Goal: Task Accomplishment & Management: Manage account settings

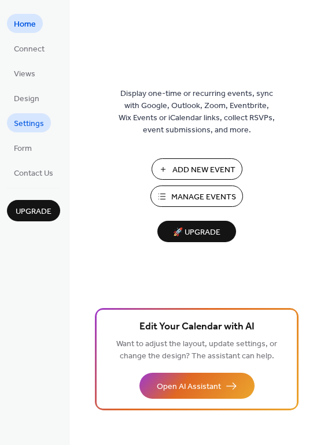
click at [41, 125] on span "Settings" at bounding box center [29, 124] width 30 height 12
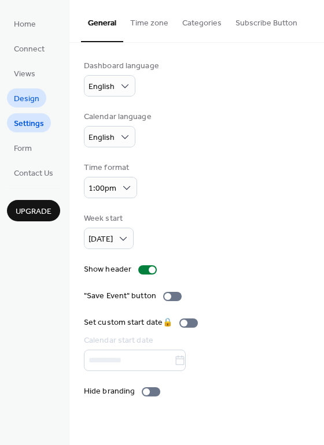
click at [20, 96] on span "Design" at bounding box center [26, 99] width 25 height 12
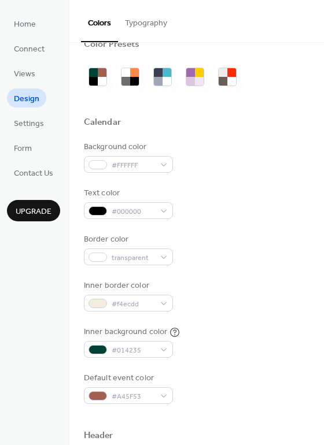
scroll to position [42, 0]
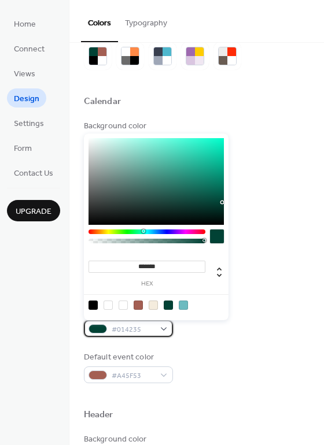
click at [164, 331] on div "#014235" at bounding box center [128, 328] width 89 height 17
click at [150, 304] on div at bounding box center [152, 304] width 9 height 9
type input "*******"
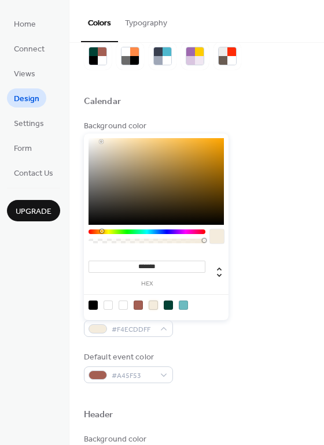
click at [154, 306] on div at bounding box center [152, 304] width 9 height 9
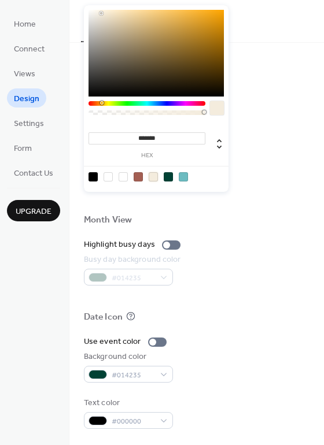
scroll to position [495, 0]
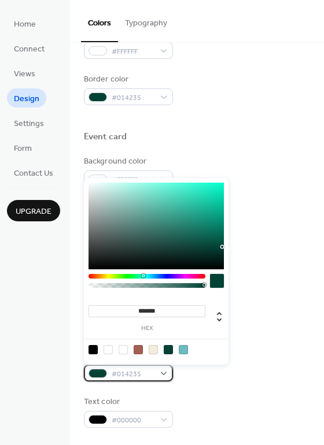
click at [165, 373] on div "#014235" at bounding box center [128, 373] width 89 height 17
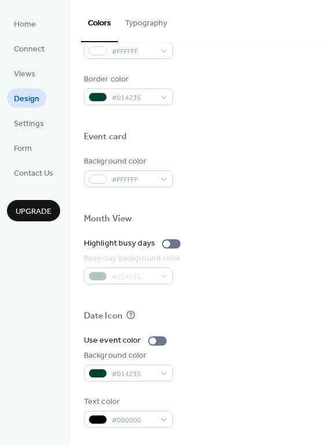
click at [238, 391] on div "Use event color Background color #014235 Text color #000000" at bounding box center [196, 381] width 225 height 93
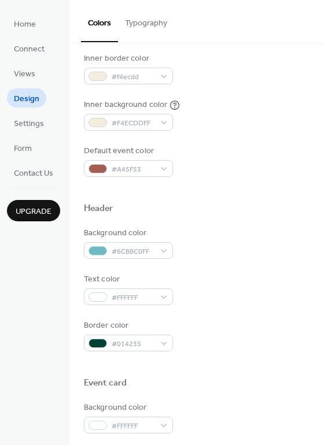
scroll to position [226, 0]
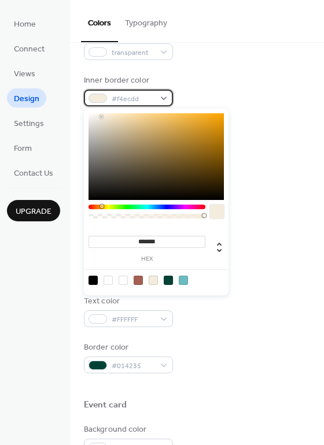
click at [164, 99] on div "#f4ecdd" at bounding box center [128, 98] width 89 height 17
click at [170, 280] on div at bounding box center [168, 280] width 9 height 9
type input "*******"
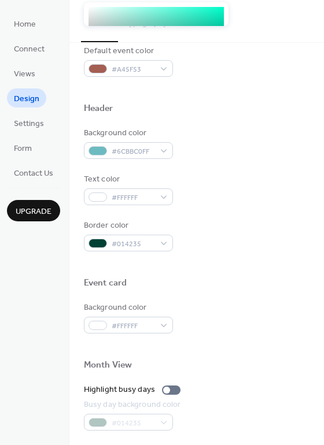
scroll to position [344, 0]
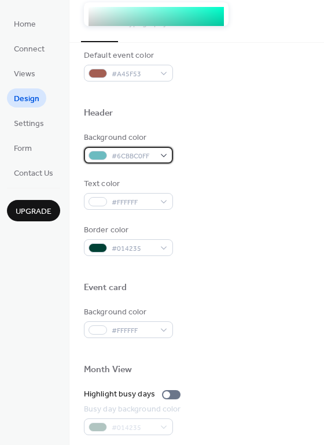
click at [164, 158] on div "#6CBBC0FF" at bounding box center [128, 155] width 89 height 17
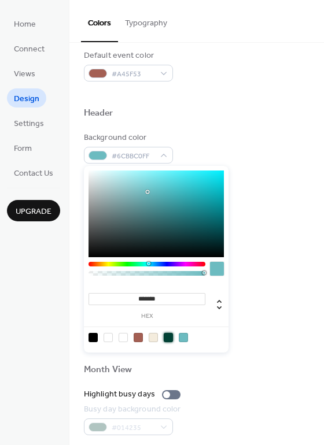
click at [170, 335] on div at bounding box center [168, 337] width 9 height 9
type input "*******"
